Goal: Task Accomplishment & Management: Use online tool/utility

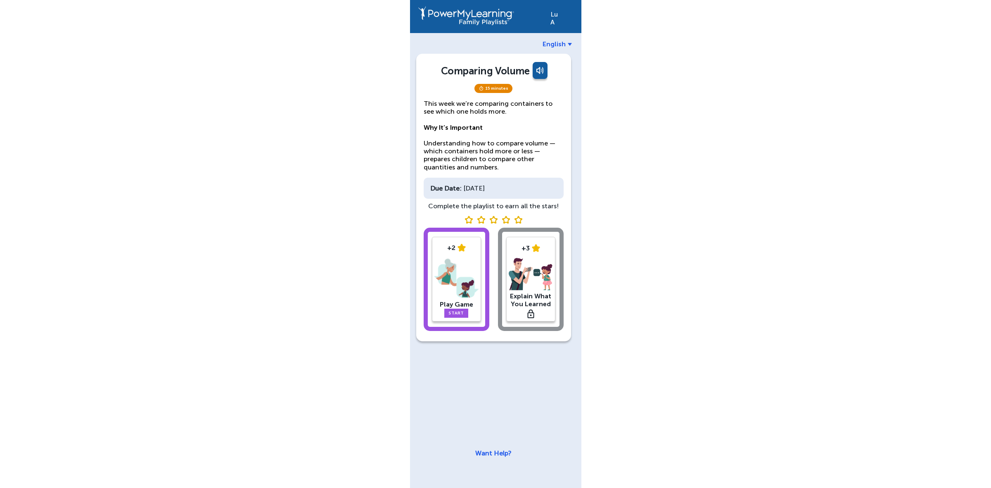
click at [487, 69] on div "Comparing Volume" at bounding box center [485, 71] width 88 height 12
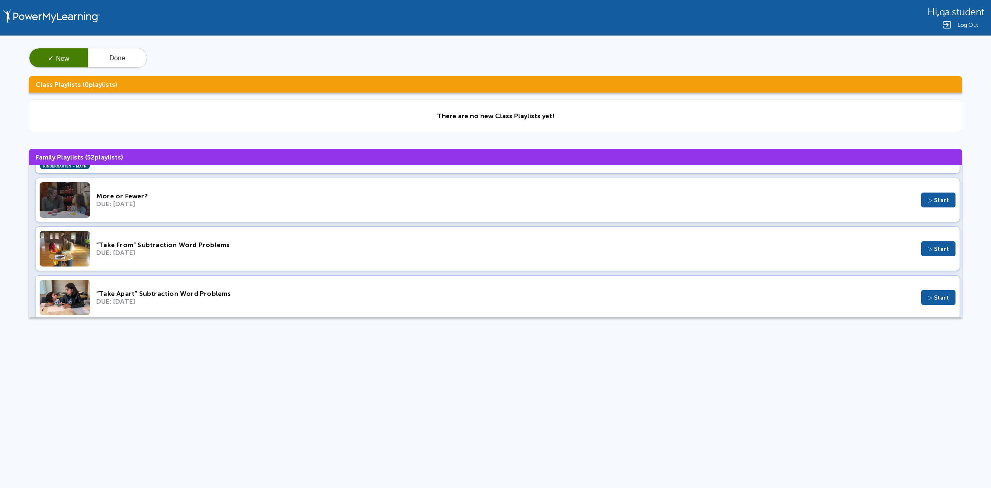
scroll to position [103, 0]
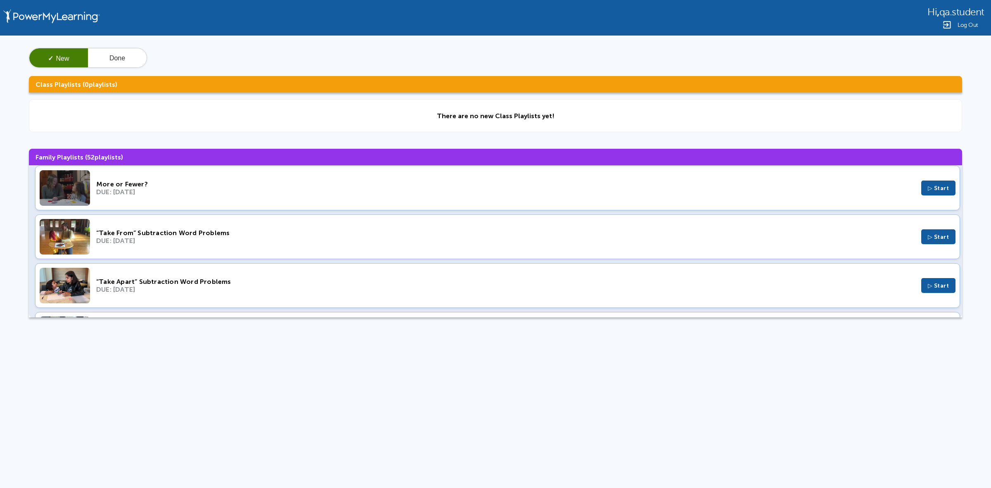
click at [823, 242] on div "DUE: [DATE]" at bounding box center [505, 241] width 819 height 8
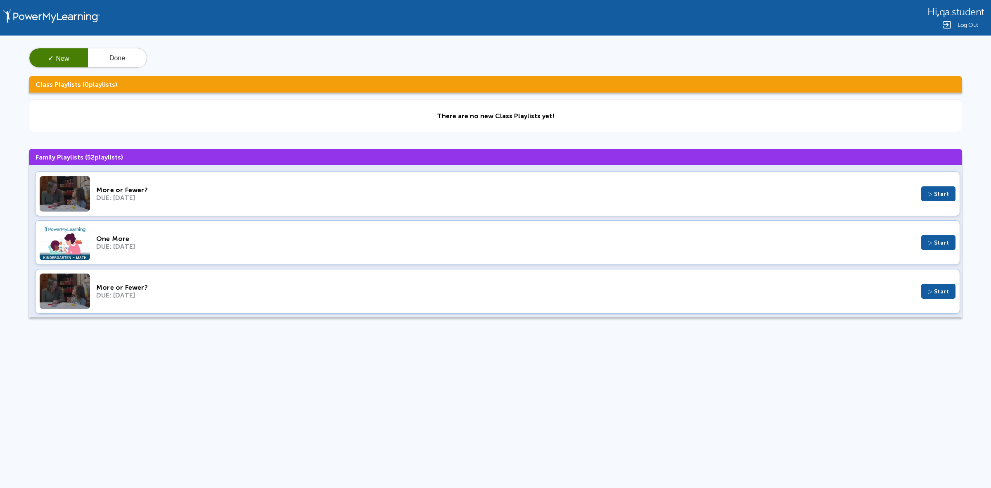
click at [314, 252] on div "One More DUE: [DATE] ▷ Start" at bounding box center [497, 242] width 925 height 45
click at [968, 25] on span "Log Out" at bounding box center [968, 25] width 21 height 6
